Goal: Communication & Community: Answer question/provide support

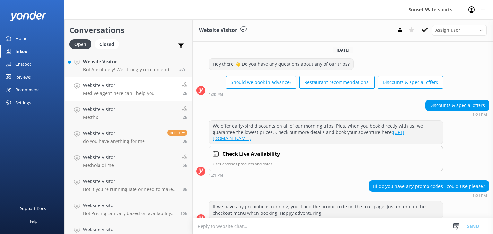
scroll to position [152, 0]
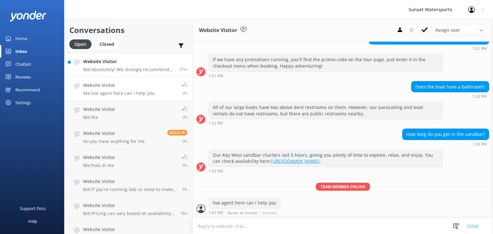
click at [108, 63] on h4 "Website Visitor" at bounding box center [129, 61] width 92 height 7
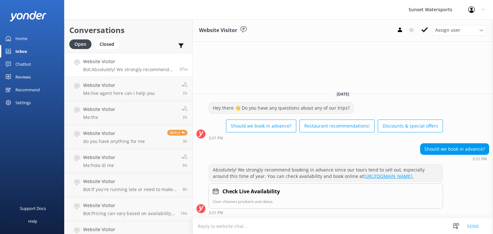
click at [22, 50] on div "Inbox" at bounding box center [21, 51] width 12 height 13
